Goal: Task Accomplishment & Management: Manage account settings

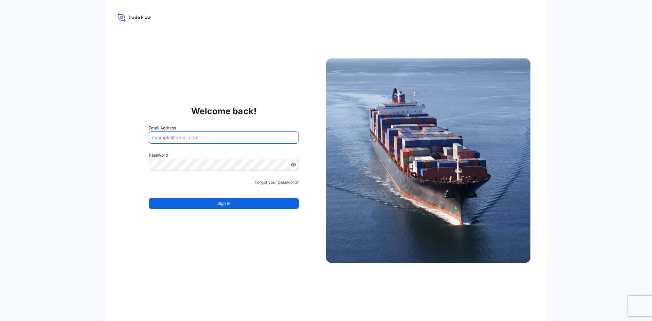
click at [195, 140] on input "Email Address" at bounding box center [224, 137] width 150 height 12
click at [301, 112] on div "Welcome back! Email Address Please enter a valid email address Password Must in…" at bounding box center [224, 161] width 204 height 140
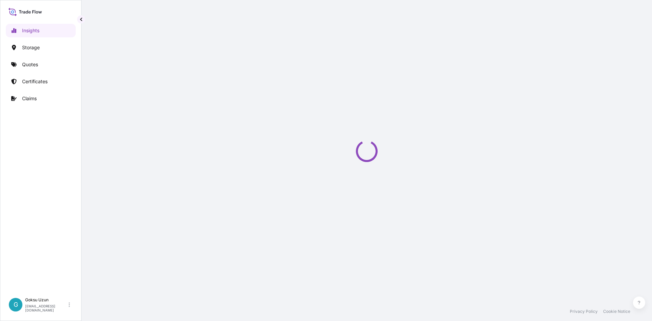
select select "2025"
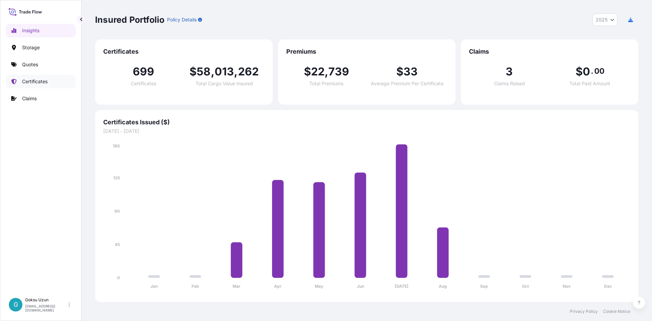
click at [39, 82] on p "Certificates" at bounding box center [34, 81] width 25 height 7
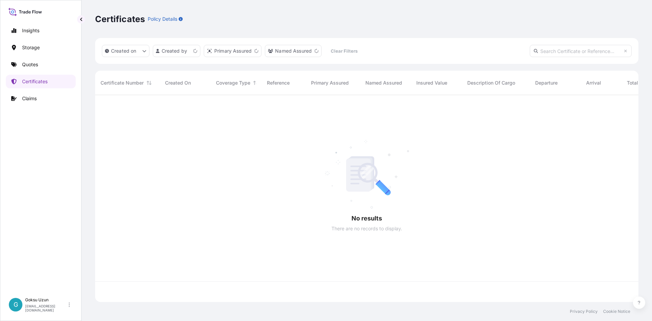
scroll to position [205, 538]
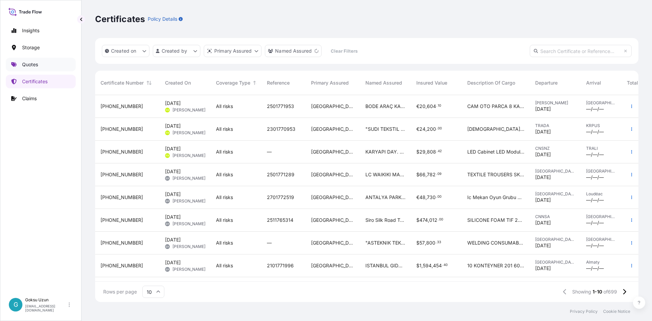
click at [43, 63] on link "Quotes" at bounding box center [41, 65] width 70 height 14
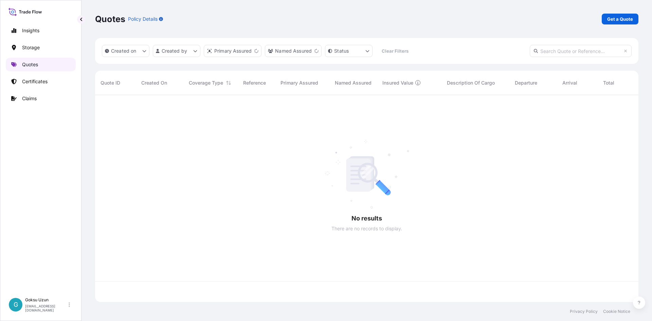
scroll to position [205, 538]
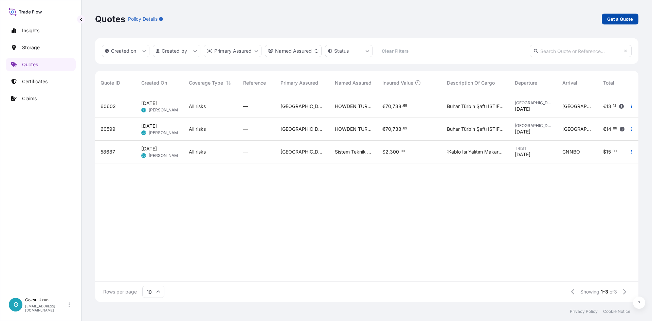
click at [612, 20] on p "Get a Quote" at bounding box center [620, 19] width 26 height 7
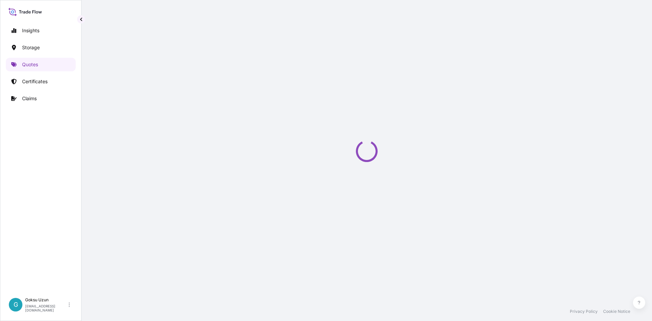
scroll to position [11, 0]
select select "Water"
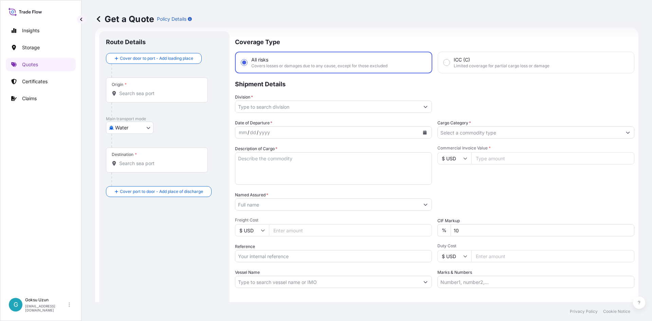
click at [339, 111] on input "Division *" at bounding box center [327, 106] width 184 height 12
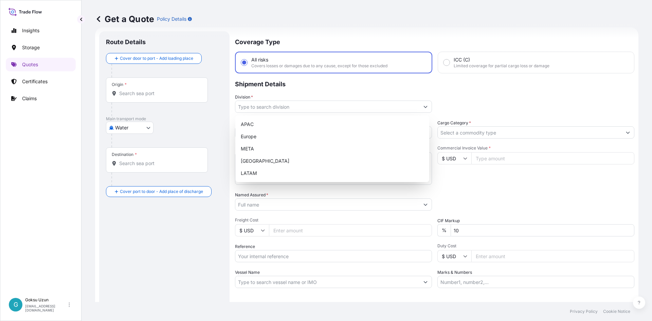
click at [237, 149] on div "APAC [GEOGRAPHIC_DATA] META [GEOGRAPHIC_DATA] LATAM" at bounding box center [332, 148] width 194 height 67
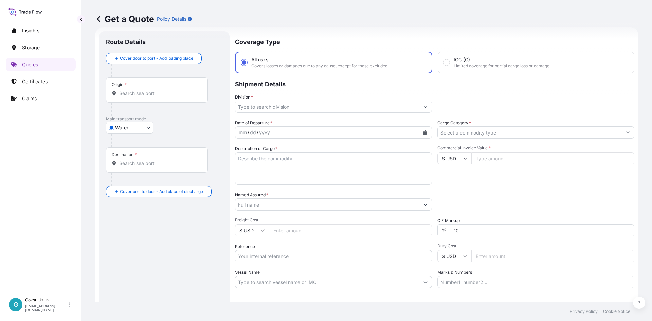
click at [254, 98] on div "Division *" at bounding box center [333, 103] width 197 height 19
click at [260, 107] on input "Division *" at bounding box center [327, 106] width 184 height 12
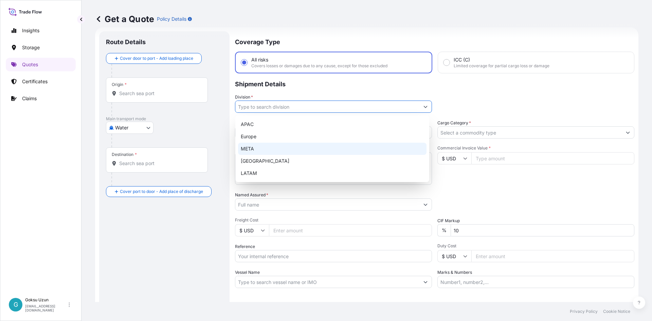
click at [256, 146] on div "META" at bounding box center [332, 149] width 188 height 12
type input "META"
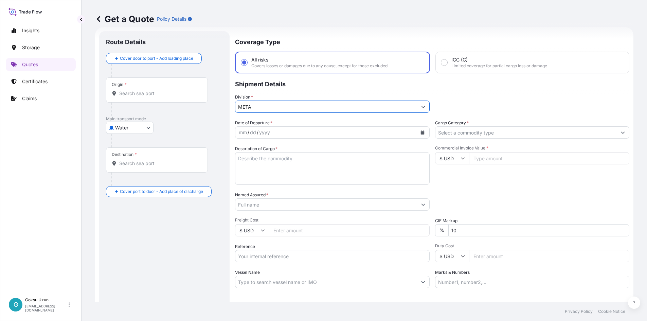
click at [263, 203] on input "Named Assured *" at bounding box center [326, 204] width 182 height 12
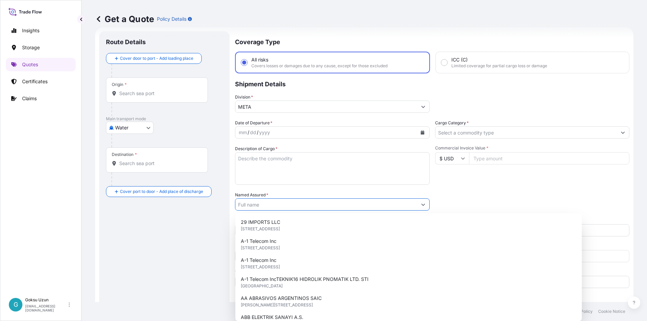
paste input "QUEENEX HYGIENE PAPER MANUFACTURING L.L.C."
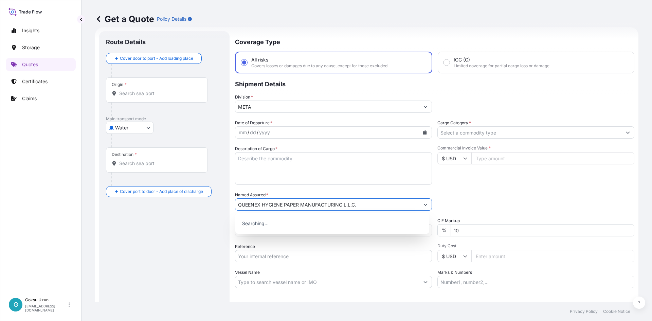
type input "QUEENEX HYGIENE PAPER MANUFACTURING L.L.C."
click at [493, 198] on div "Packing Category Type to search a container mode Please select a primary mode o…" at bounding box center [535, 200] width 197 height 19
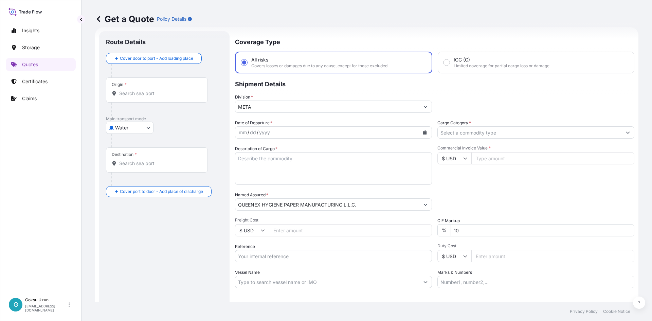
click at [241, 132] on div "mm" at bounding box center [243, 132] width 10 height 8
drag, startPoint x: 372, startPoint y: 147, endPoint x: 388, endPoint y: 147, distance: 16.0
click at [372, 147] on div "Description of Cargo *" at bounding box center [333, 164] width 197 height 39
click at [511, 128] on input "Cargo Category *" at bounding box center [530, 132] width 184 height 12
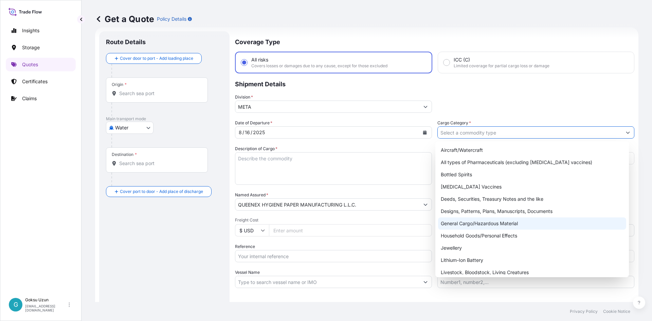
click at [469, 223] on div "General Cargo/Hazardous Material" at bounding box center [532, 223] width 188 height 12
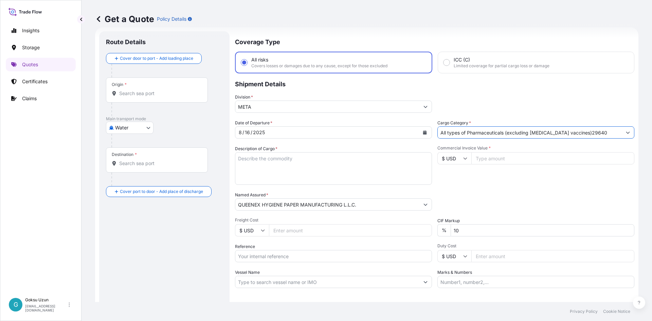
type input "All types of Pharmaceuticals (excluding [MEDICAL_DATA] vaccines)29640"
click at [502, 157] on input "Commercial Invoice Value *" at bounding box center [552, 158] width 163 height 12
type input "29640"
drag, startPoint x: 457, startPoint y: 153, endPoint x: 460, endPoint y: 155, distance: 3.7
click at [457, 154] on input "$ USD" at bounding box center [454, 158] width 34 height 12
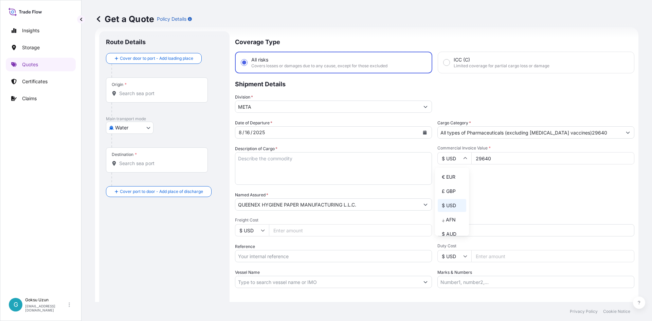
click at [452, 175] on div "€ EUR" at bounding box center [452, 176] width 29 height 13
type input "€ EUR"
drag, startPoint x: 540, startPoint y: 199, endPoint x: 528, endPoint y: 197, distance: 12.1
click at [536, 200] on div "Packing Category Type to search a container mode Please select a primary mode o…" at bounding box center [535, 200] width 197 height 19
click at [330, 165] on textarea "Description of Cargo *" at bounding box center [333, 168] width 197 height 33
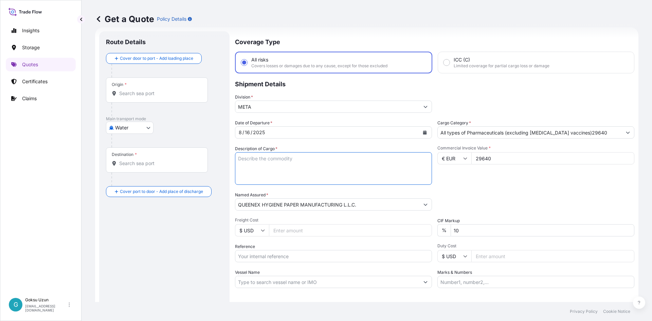
paste textarea "12 PALLETS HS CODE: 39089000 12720,000 12,720 Polyamides in primary forms"
drag, startPoint x: 314, startPoint y: 158, endPoint x: 366, endPoint y: 159, distance: 51.6
click at [366, 159] on textarea "12 PALLETS HS CODE: 39089000 12720,000 12,720 Polyamides in primary forms" at bounding box center [333, 168] width 197 height 33
drag, startPoint x: 366, startPoint y: 170, endPoint x: 373, endPoint y: 169, distance: 7.3
click at [366, 170] on textarea "12 PALLETS HS CODE: 39089000 Polyamides in primary forms" at bounding box center [333, 168] width 197 height 33
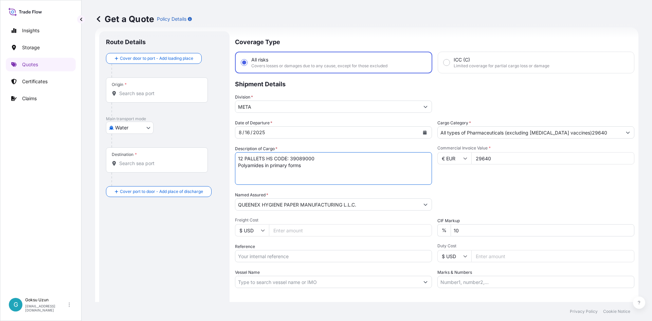
type textarea "12 PALLETS HS CODE: 39089000 Polyamides in primary forms"
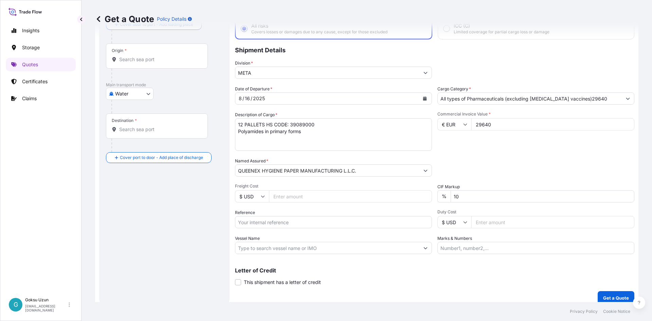
scroll to position [52, 0]
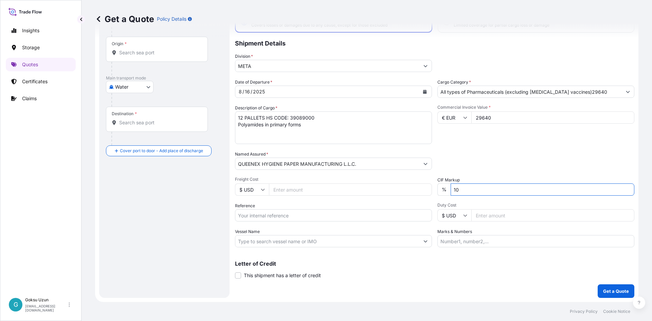
click at [500, 187] on input "10" at bounding box center [542, 189] width 184 height 12
click at [597, 284] on button "Get a Quote" at bounding box center [615, 291] width 37 height 14
click at [500, 187] on input "10" at bounding box center [542, 189] width 184 height 12
type input "1"
click at [534, 141] on div "Commercial Invoice Value * € EUR 29640" at bounding box center [535, 124] width 197 height 39
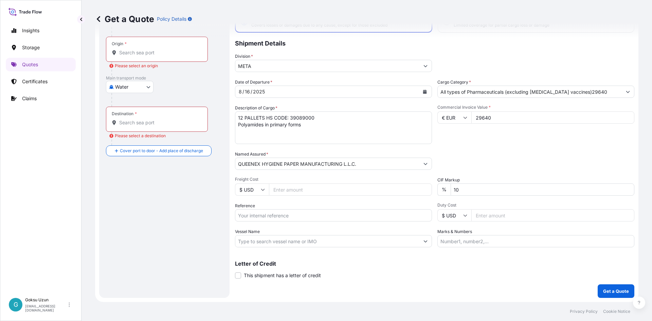
click at [511, 191] on input "10" at bounding box center [542, 189] width 184 height 12
type input "1"
type input "0"
click at [544, 159] on div "Packing Category Type to search a container mode Please select a primary mode o…" at bounding box center [535, 160] width 197 height 19
drag, startPoint x: 282, startPoint y: 247, endPoint x: 283, endPoint y: 241, distance: 6.1
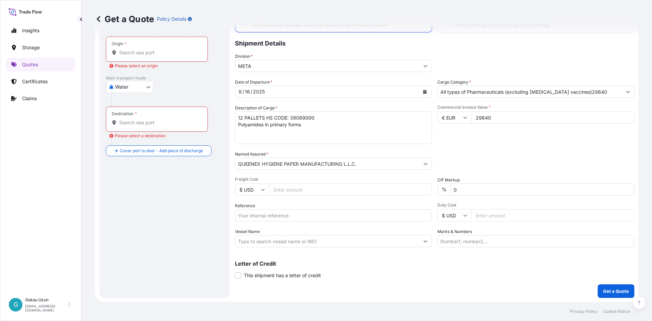
click at [282, 247] on div "Coverage Type All risks Covers losses or damages due to any cause, except for t…" at bounding box center [434, 143] width 399 height 307
click at [280, 215] on input "Reference" at bounding box center [333, 215] width 197 height 12
paste input "TT/25/302189"
type input "TT/25/302189"
drag, startPoint x: 204, startPoint y: 239, endPoint x: 218, endPoint y: 243, distance: 13.7
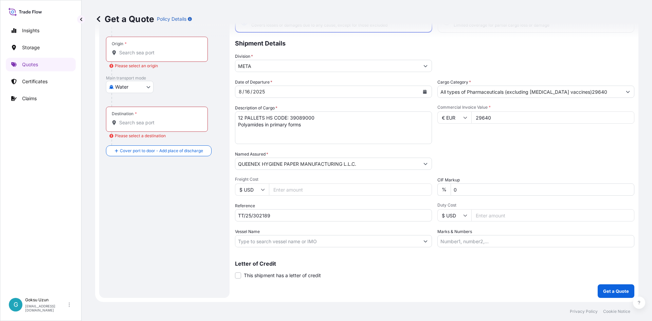
click at [204, 239] on div "Route Details Cover door to port - Add loading place Place of loading Road / In…" at bounding box center [164, 144] width 117 height 294
click at [315, 238] on input "Vessel Name" at bounding box center [327, 241] width 184 height 12
click at [269, 243] on input "Vessel Name" at bounding box center [327, 241] width 184 height 12
paste input "Maersk Serangoon"
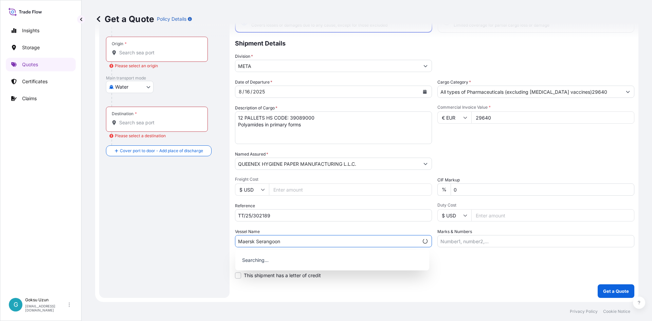
type input "Maersk Serangoon"
click at [492, 262] on p "Letter of Credit" at bounding box center [434, 263] width 399 height 5
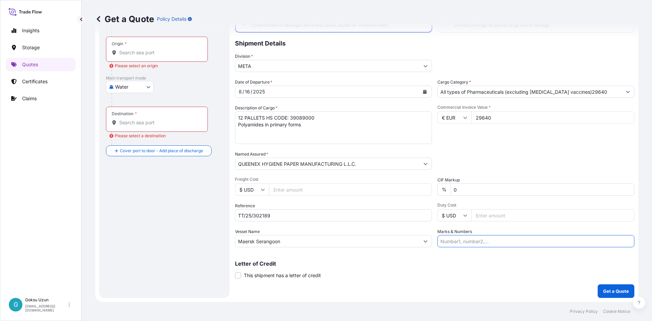
click at [481, 238] on input "Marks & Numbers" at bounding box center [535, 241] width 197 height 12
type input "M"
type input "534W-Maersk"
click at [597, 284] on button "Get a Quote" at bounding box center [615, 291] width 37 height 14
click at [537, 153] on div "Packing Category Type to search a container mode Please select a primary mode o…" at bounding box center [535, 160] width 197 height 19
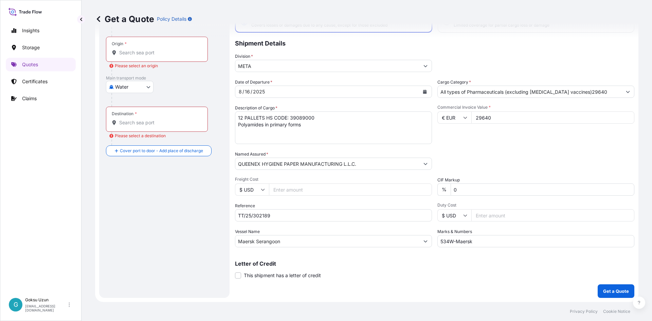
click at [466, 283] on div "Coverage Type All risks Covers losses or damages due to any cause, except for t…" at bounding box center [434, 143] width 399 height 307
click at [608, 290] on p "Get a Quote" at bounding box center [616, 291] width 26 height 7
click at [174, 44] on div "Origin *" at bounding box center [157, 49] width 102 height 25
click at [174, 49] on input "Origin * Please select an origin" at bounding box center [159, 52] width 80 height 7
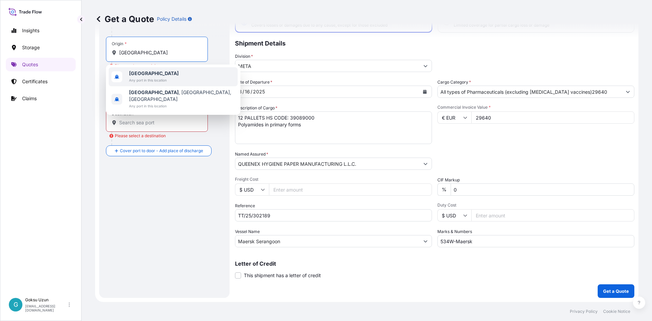
click at [137, 75] on b "[GEOGRAPHIC_DATA]" at bounding box center [154, 73] width 50 height 6
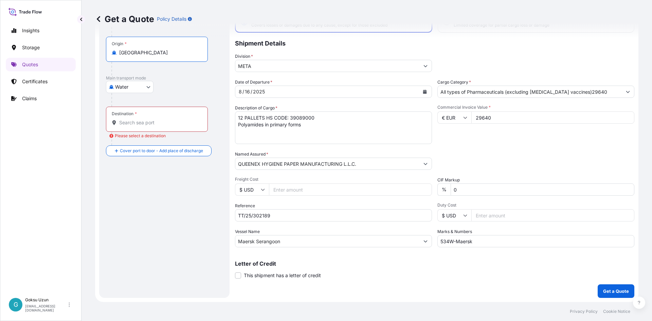
type input "[GEOGRAPHIC_DATA]"
click at [156, 121] on div "Cover door to port - Add loading place Place of loading Road / [GEOGRAPHIC_DATA…" at bounding box center [164, 84] width 117 height 144
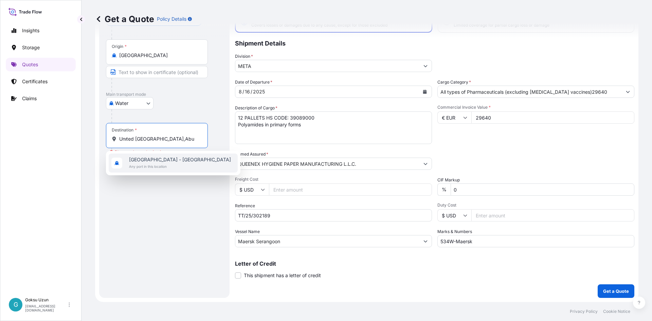
click at [188, 155] on div "[GEOGRAPHIC_DATA] - [GEOGRAPHIC_DATA] Any port in this location" at bounding box center [173, 162] width 129 height 19
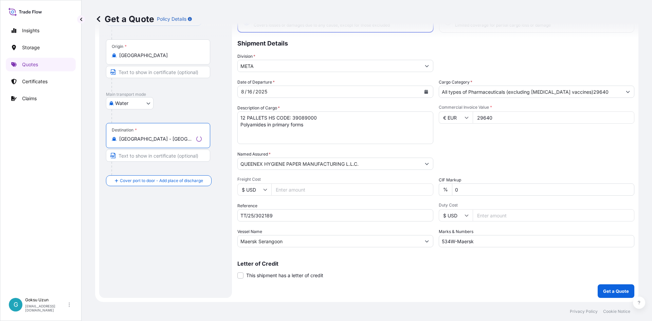
type input "[GEOGRAPHIC_DATA] - [GEOGRAPHIC_DATA]"
drag, startPoint x: 160, startPoint y: 228, endPoint x: 165, endPoint y: 229, distance: 4.4
click at [159, 229] on div "Route Details Reset Route Details Cover door to port - Add loading place Place …" at bounding box center [165, 144] width 119 height 294
click at [613, 288] on p "Get a Quote" at bounding box center [616, 291] width 26 height 7
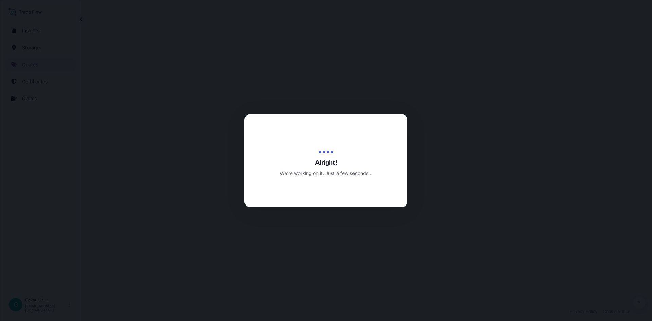
select select "Water"
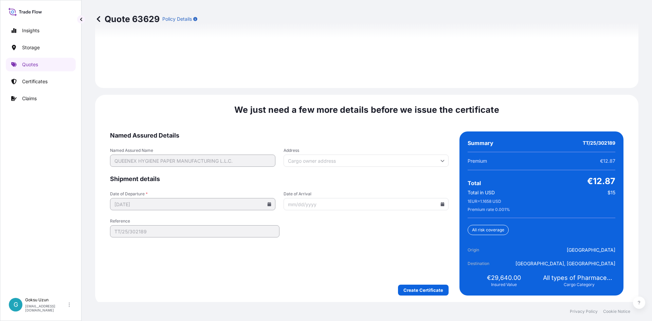
scroll to position [994, 0]
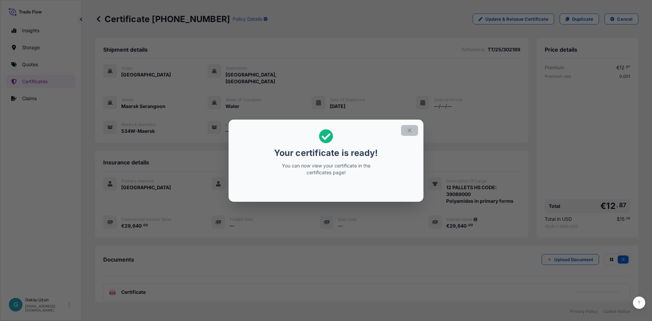
click at [407, 133] on button "button" at bounding box center [409, 130] width 17 height 11
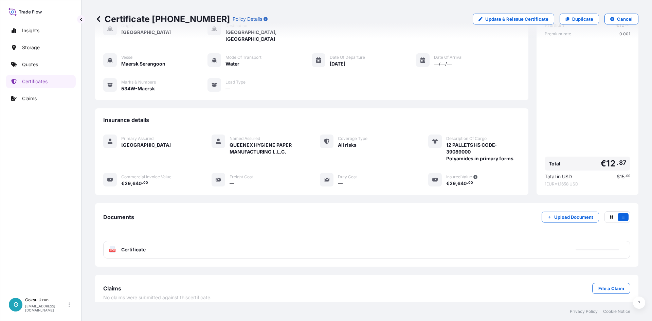
scroll to position [43, 0]
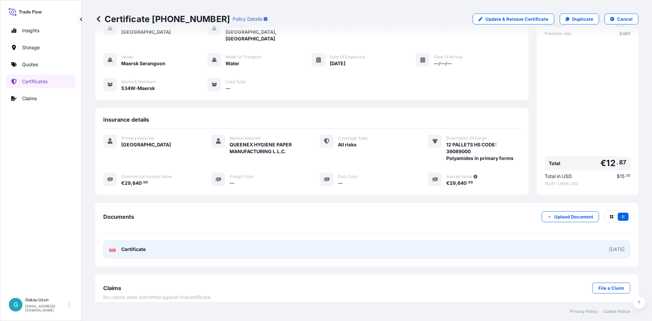
click at [502, 244] on link "PDF Certificate [DATE]" at bounding box center [366, 249] width 527 height 18
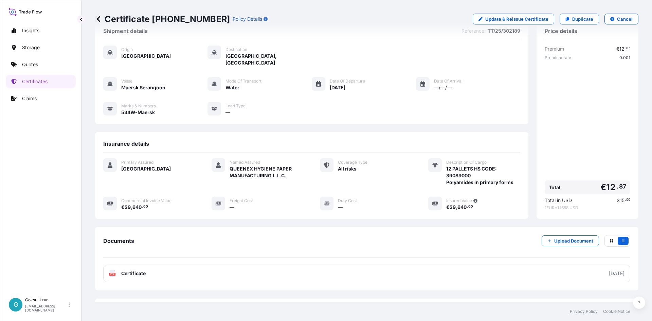
scroll to position [0, 0]
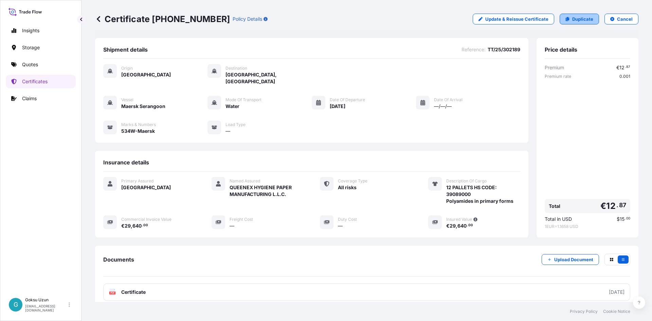
click at [578, 21] on p "Duplicate" at bounding box center [582, 19] width 21 height 7
select select "Water"
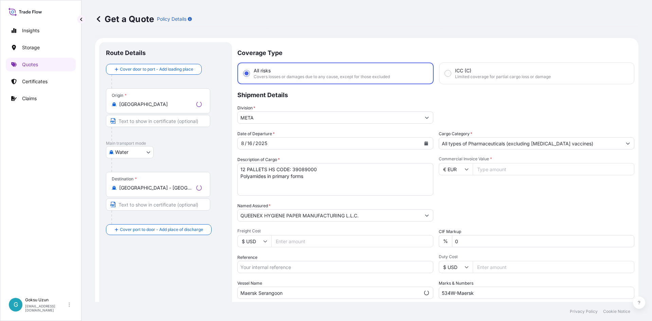
scroll to position [11, 0]
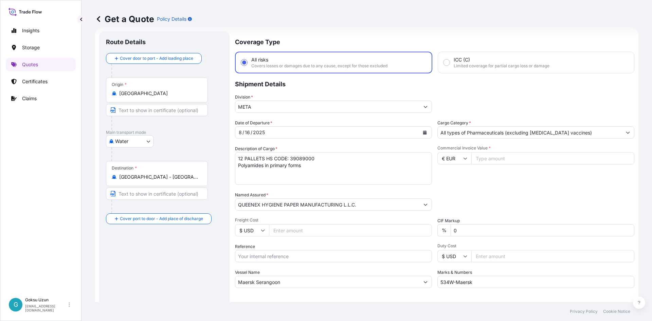
click at [99, 21] on icon at bounding box center [98, 19] width 3 height 6
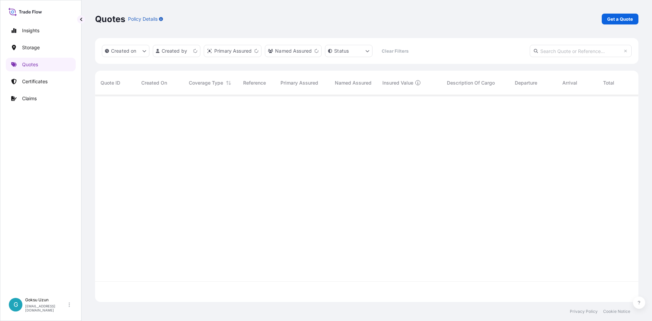
scroll to position [205, 538]
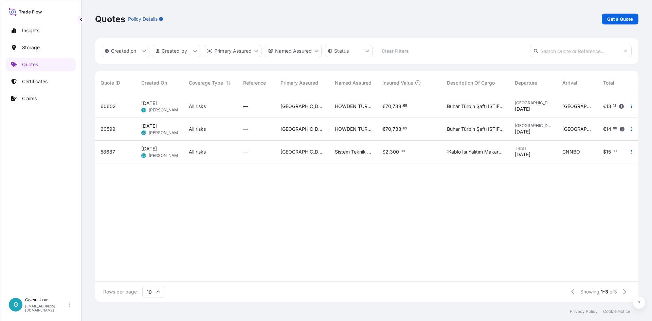
click at [417, 216] on div "60602 [DATE] GU Goksu Uzun All risks — [GEOGRAPHIC_DATA] HOWDEN TURKEY AIR AND …" at bounding box center [397, 188] width 604 height 186
click at [48, 79] on link "Certificates" at bounding box center [41, 82] width 70 height 14
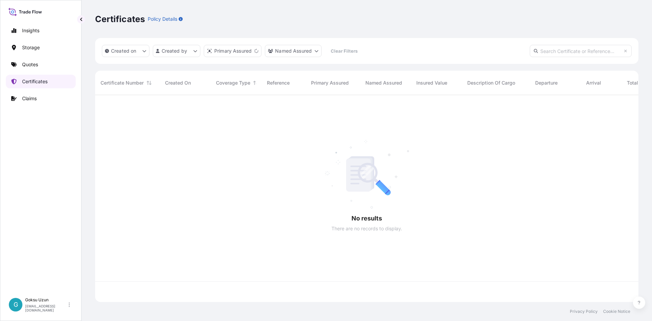
scroll to position [205, 538]
click at [38, 61] on link "Quotes" at bounding box center [41, 65] width 70 height 14
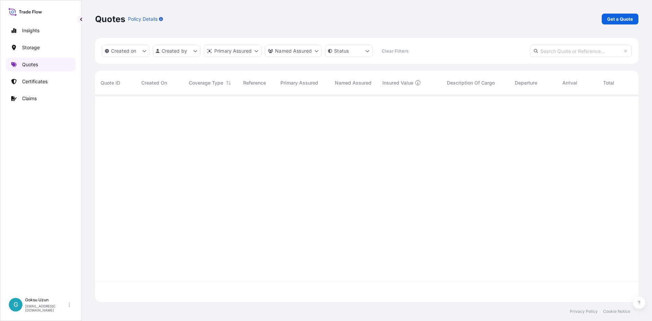
scroll to position [205, 538]
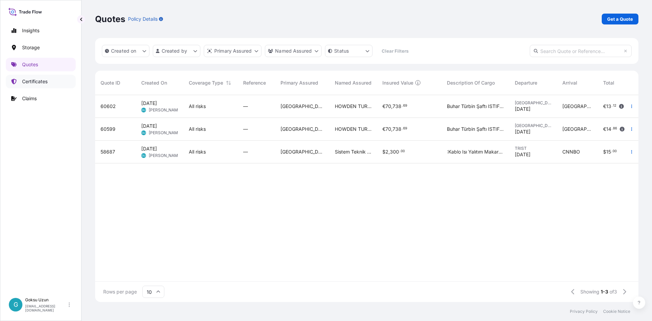
click at [28, 81] on p "Certificates" at bounding box center [34, 81] width 25 height 7
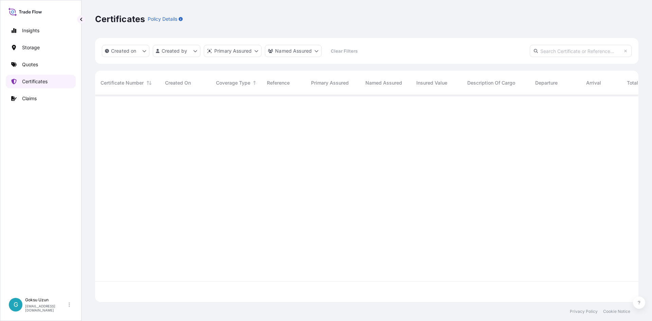
scroll to position [205, 538]
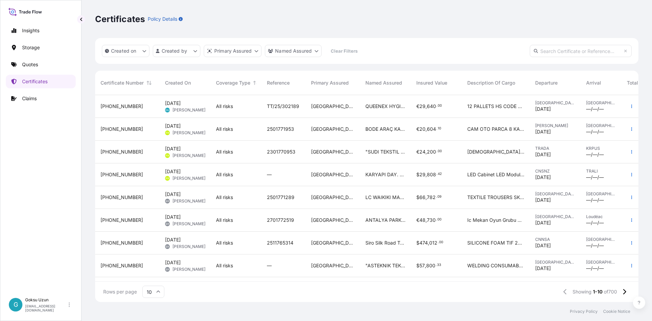
click at [328, 110] on div "[GEOGRAPHIC_DATA]" at bounding box center [333, 106] width 54 height 23
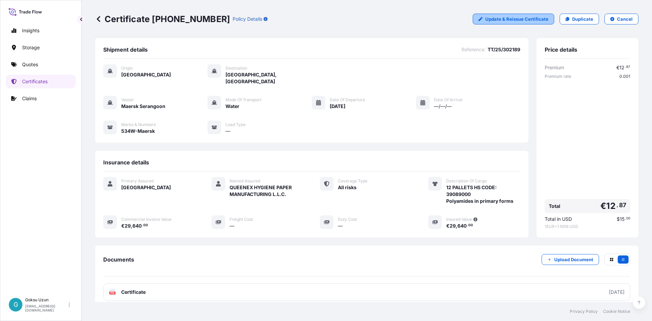
click at [490, 19] on p "Update & Reissue Certificate" at bounding box center [516, 19] width 63 height 7
select select "Water"
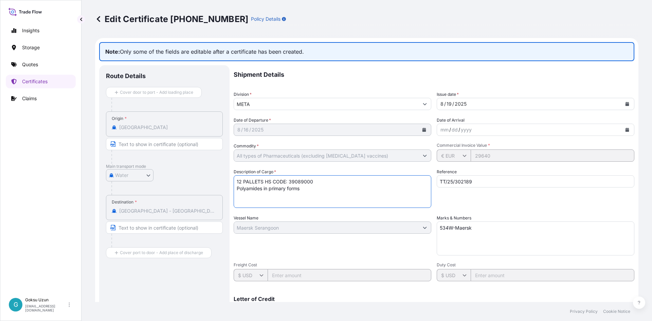
click at [312, 192] on textarea "12 PALLETS HS CODE: 39089000 Polyamides in primary forms" at bounding box center [333, 191] width 198 height 33
type textarea "12 PALLETS HS CODE: 39089000 Polyamides in primary forms INSURANCE PREMIUM 60 U…"
click at [520, 306] on footer "Privacy Policy Cookie Notice" at bounding box center [366, 311] width 570 height 19
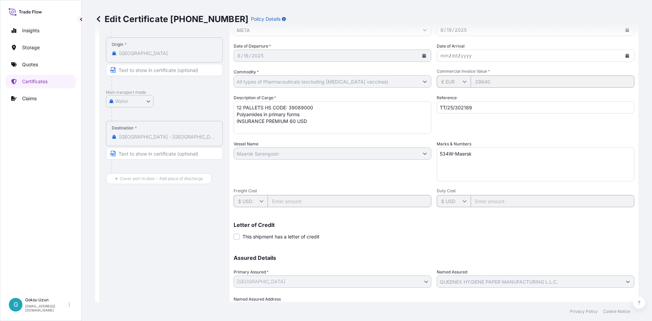
scroll to position [110, 0]
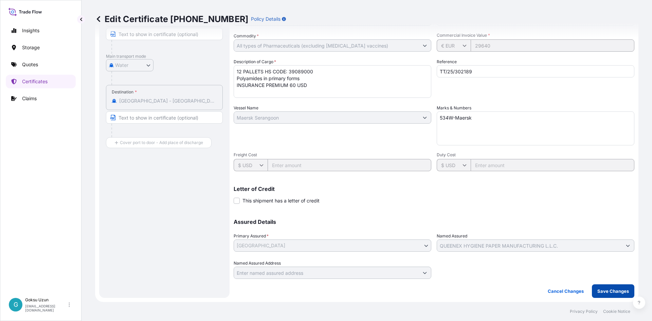
click at [602, 296] on button "Save Changes" at bounding box center [613, 291] width 42 height 14
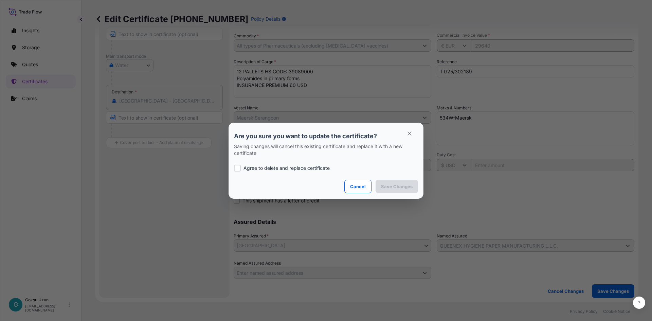
click at [234, 168] on div at bounding box center [237, 168] width 7 height 7
checkbox input "true"
click at [399, 185] on p "Save Changes" at bounding box center [397, 186] width 32 height 7
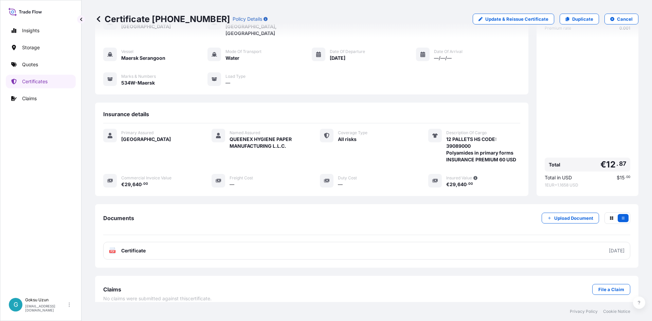
scroll to position [50, 0]
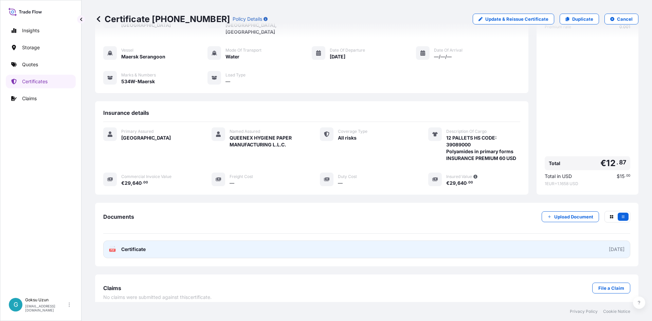
click at [128, 246] on span "Certificate" at bounding box center [133, 249] width 24 height 7
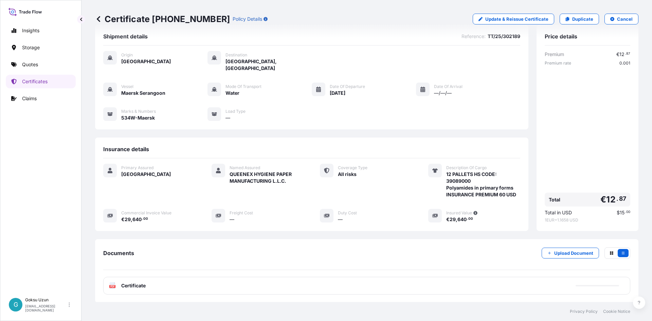
scroll to position [0, 0]
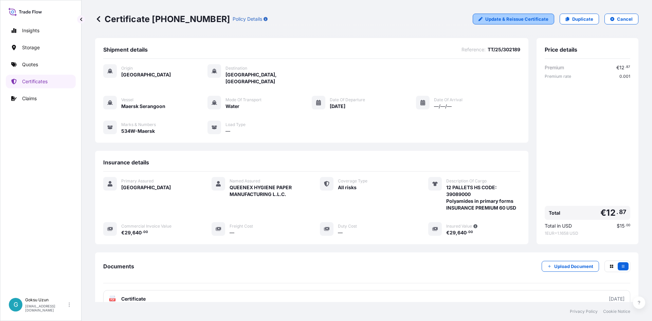
click at [478, 17] on icon at bounding box center [480, 19] width 4 height 4
select select "Water"
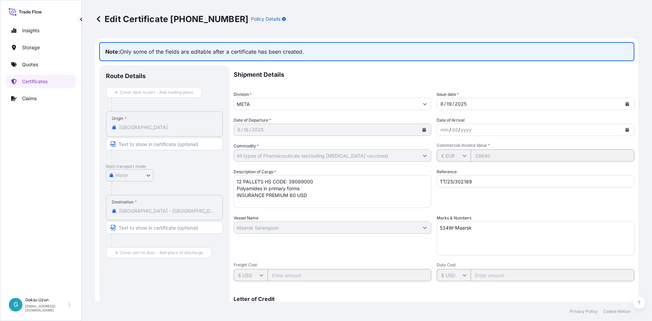
click at [337, 196] on textarea "12 PALLETS HS CODE: 39089000 Polyamides in primary forms INSURANCE PREMIUM 60 U…" at bounding box center [333, 191] width 198 height 33
click at [313, 187] on textarea "12 PALLETS HS CODE: 39089000 Polyamides in primary forms INSURANCE PREMIUM 60 U…" at bounding box center [333, 191] width 198 height 33
drag, startPoint x: 300, startPoint y: 189, endPoint x: 239, endPoint y: 190, distance: 61.5
click at [239, 190] on textarea "12 PALLETS HS CODE: 39089000 Polyamides in primary forms INSURANCE PREMIUM 60 U…" at bounding box center [333, 191] width 198 height 33
paste textarea "ATKEM C6 Polyamides in Primary forms"
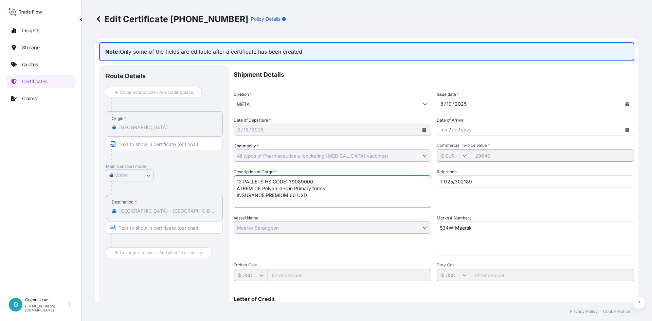
type textarea "12 PALLETS HS CODE: 39089000 ATKEM C6 Polyamides in Primary forms INSURANCE PRE…"
click at [540, 235] on textarea "534W-Maersk" at bounding box center [536, 238] width 198 height 34
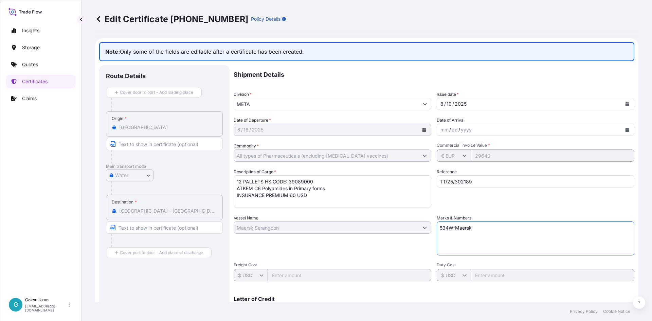
click at [534, 200] on div "Reference TT/25/302189" at bounding box center [536, 187] width 198 height 39
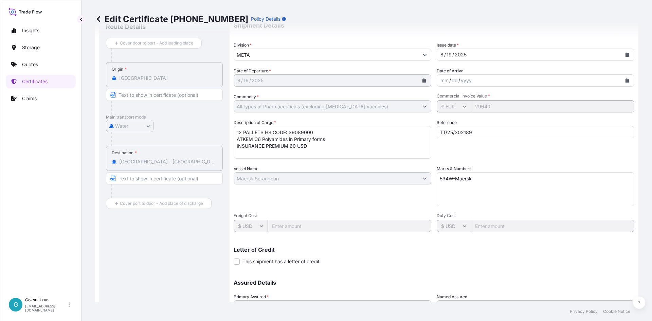
scroll to position [110, 0]
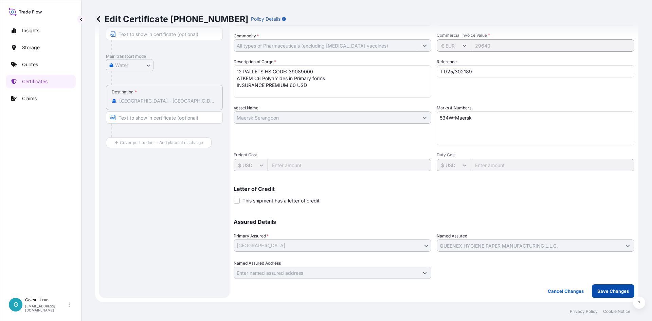
click at [607, 290] on p "Save Changes" at bounding box center [613, 291] width 32 height 7
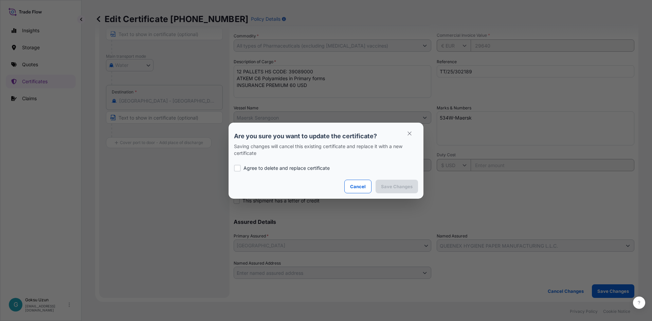
click at [240, 167] on div at bounding box center [237, 168] width 7 height 7
checkbox input "true"
click at [387, 186] on p "Save Changes" at bounding box center [397, 186] width 32 height 7
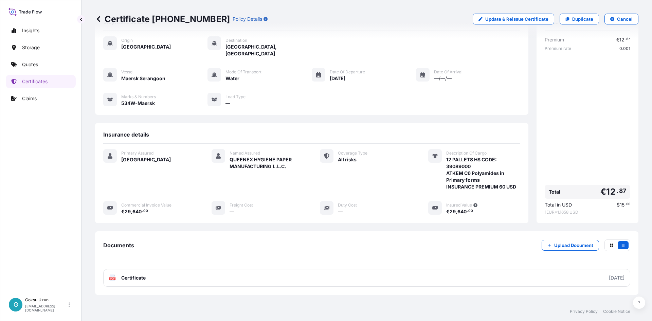
scroll to position [56, 0]
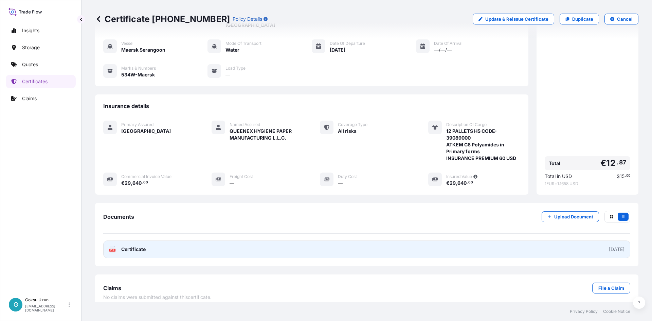
click at [125, 250] on link "PDF Certificate [DATE]" at bounding box center [366, 249] width 527 height 18
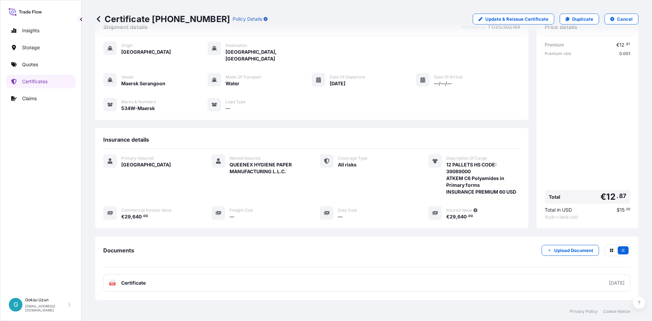
scroll to position [0, 0]
